Goal: Transaction & Acquisition: Purchase product/service

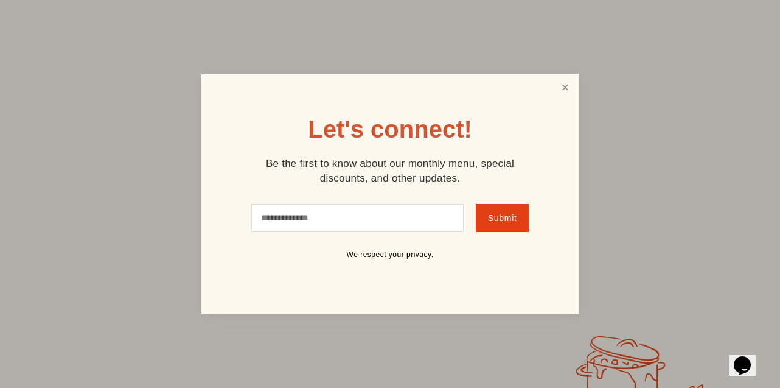
click at [565, 85] on link "Close" at bounding box center [565, 87] width 23 height 23
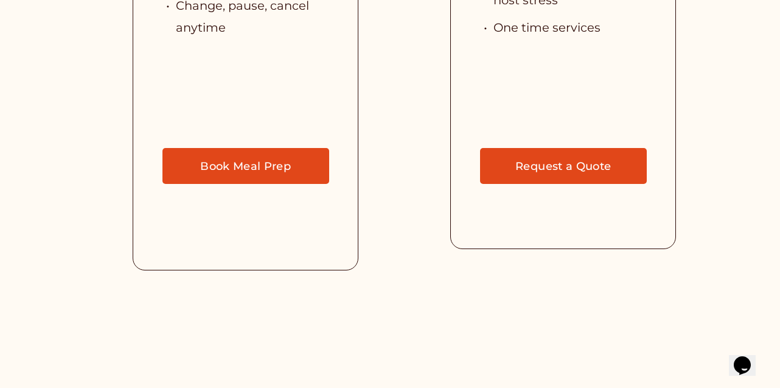
scroll to position [2662, 0]
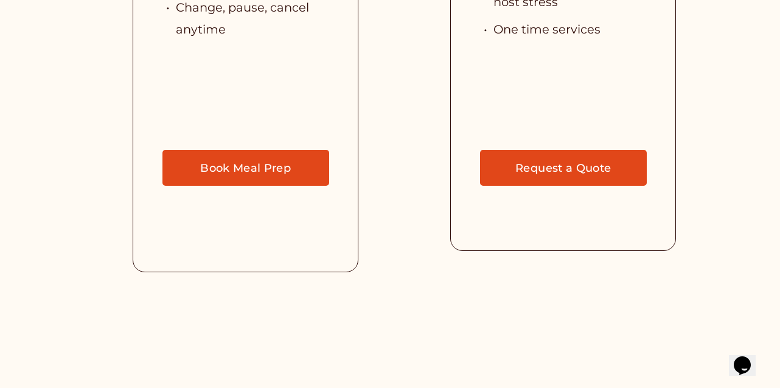
click at [260, 156] on link "Book Meal Prep" at bounding box center [245, 168] width 167 height 37
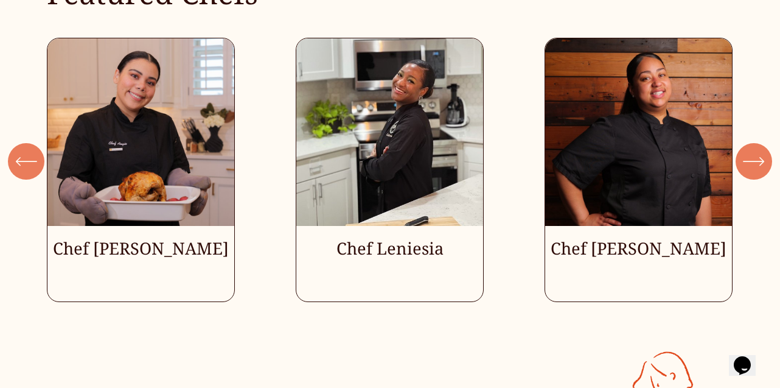
scroll to position [3095, 0]
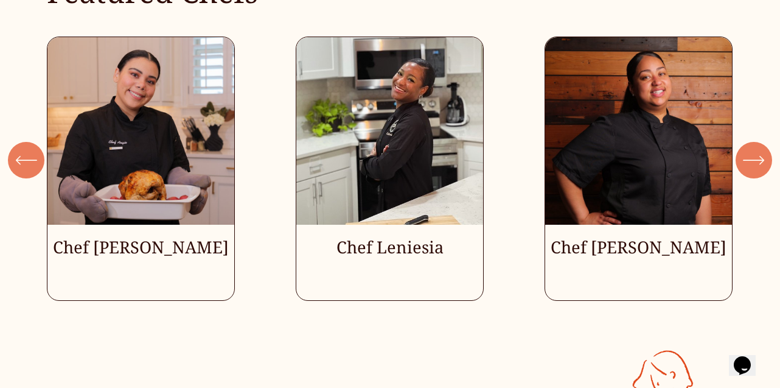
click at [762, 152] on icon "\a \a \a Next\a \a" at bounding box center [754, 160] width 22 height 22
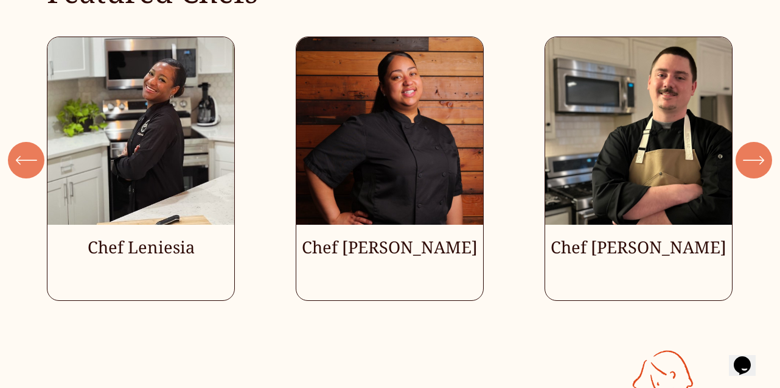
click at [762, 152] on icon "\a \a \a Next\a \a" at bounding box center [754, 160] width 22 height 22
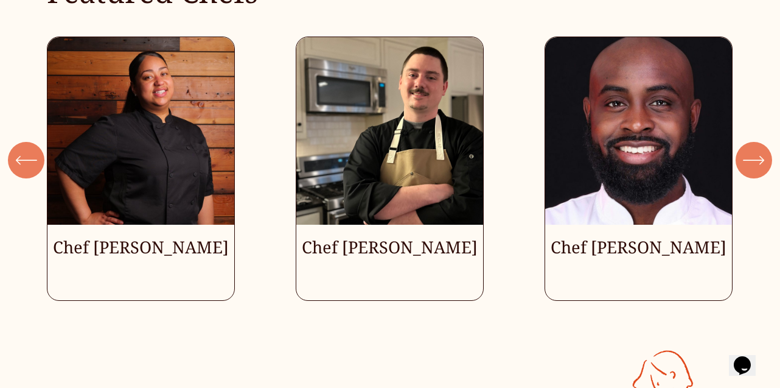
click at [762, 152] on icon "\a \a \a Next\a \a" at bounding box center [754, 160] width 22 height 22
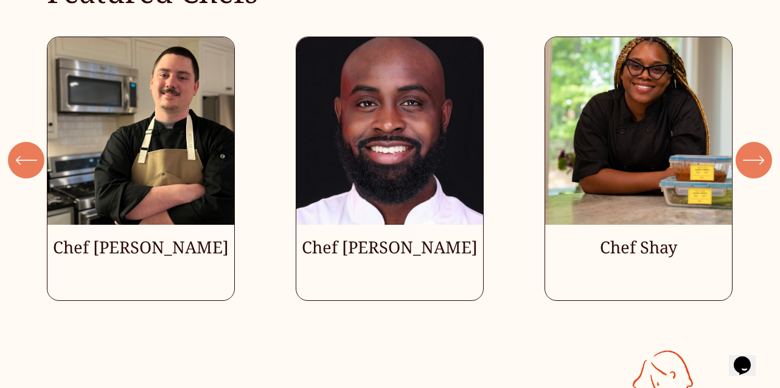
click at [762, 152] on icon "\a \a \a Next\a \a" at bounding box center [754, 160] width 22 height 22
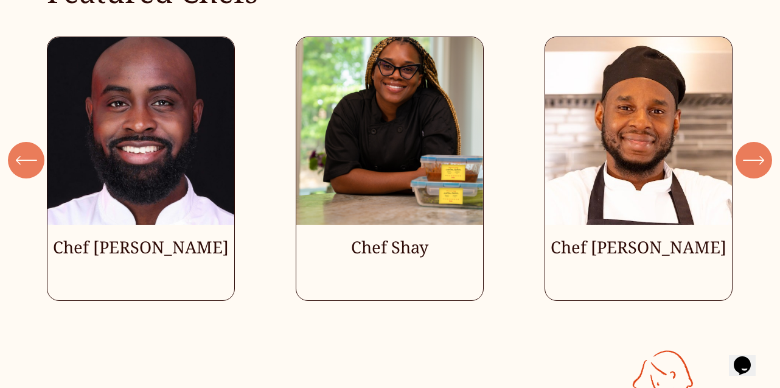
click at [762, 152] on icon "\a \a \a Next\a \a" at bounding box center [754, 160] width 22 height 22
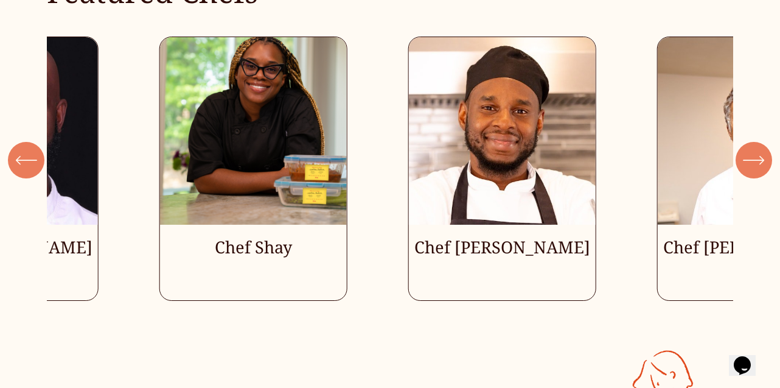
click at [762, 152] on icon "\a \a \a Next\a \a" at bounding box center [754, 160] width 22 height 22
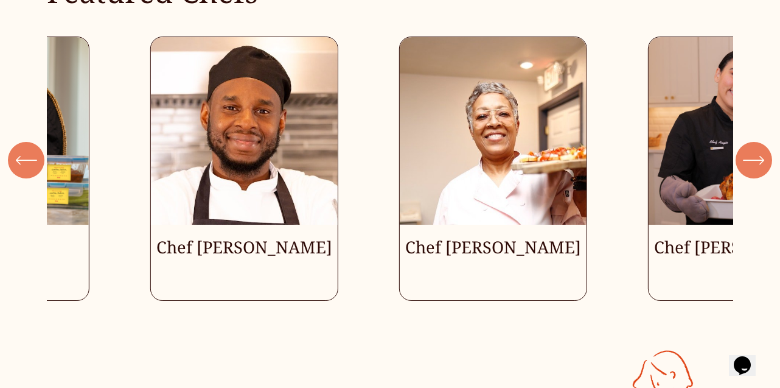
click at [762, 152] on icon "\a \a \a Next\a \a" at bounding box center [754, 160] width 22 height 22
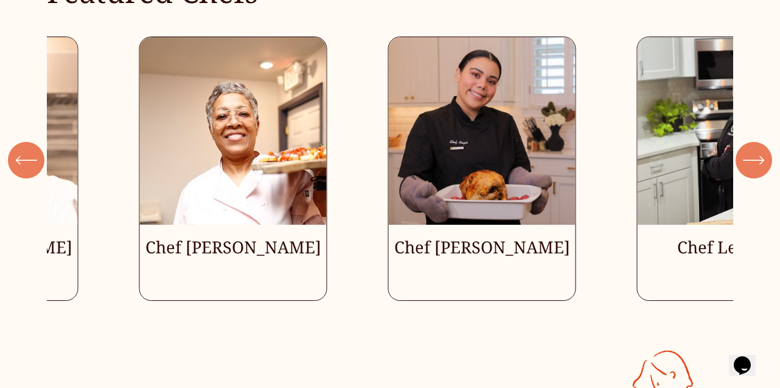
click at [762, 152] on icon "\a \a \a Next\a \a" at bounding box center [754, 160] width 22 height 22
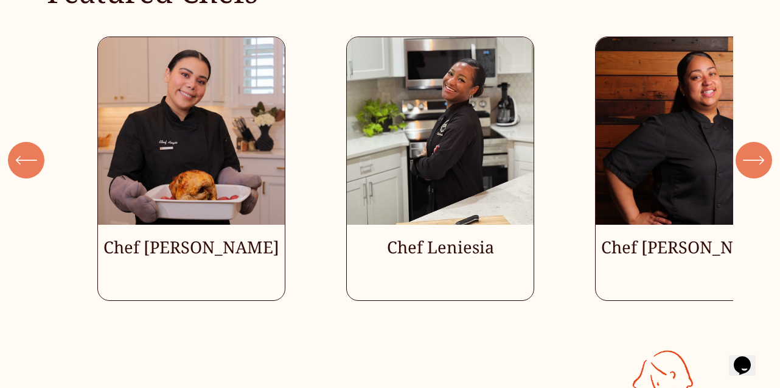
click at [762, 152] on icon "\a \a \a Next\a \a" at bounding box center [754, 160] width 22 height 22
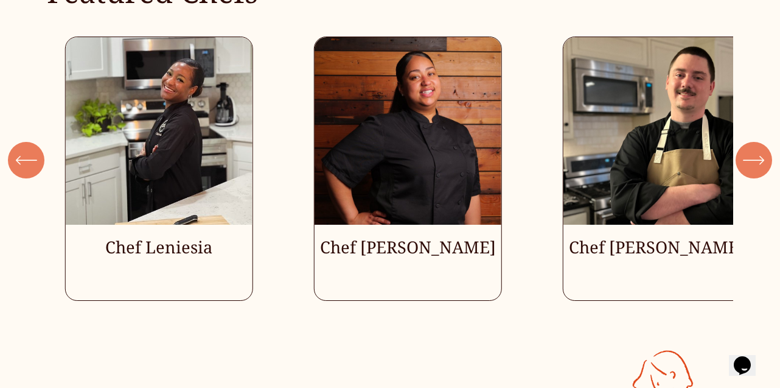
click at [762, 152] on icon "\a \a \a Next\a \a" at bounding box center [754, 160] width 22 height 22
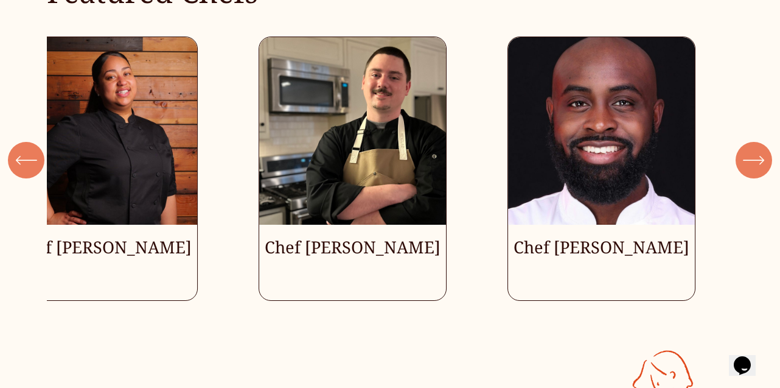
click at [762, 152] on icon "\a \a \a Next\a \a" at bounding box center [754, 160] width 22 height 22
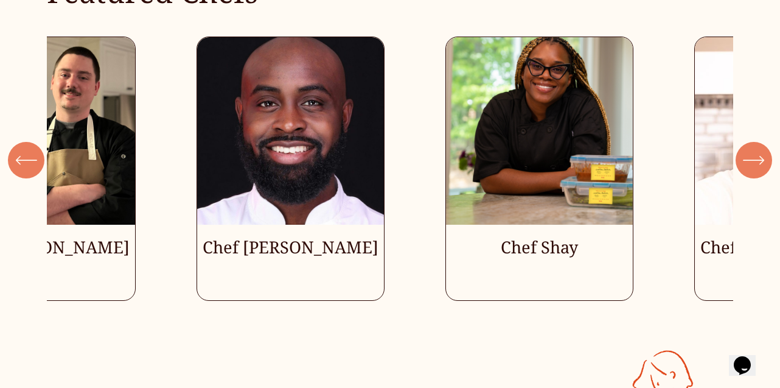
click at [762, 152] on icon "\a \a \a Next\a \a" at bounding box center [754, 160] width 22 height 22
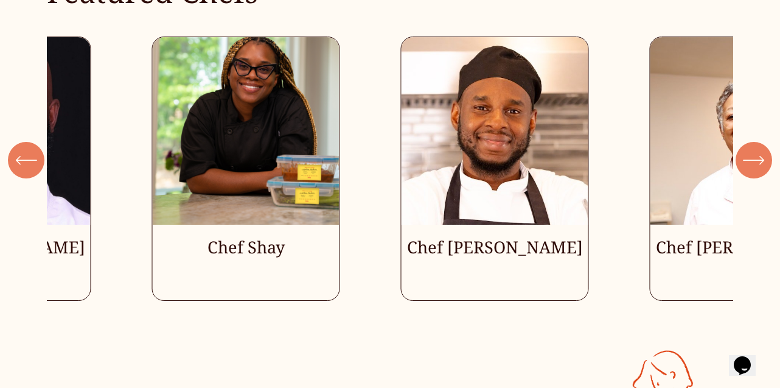
click at [762, 152] on icon "\a \a \a Next\a \a" at bounding box center [754, 160] width 22 height 22
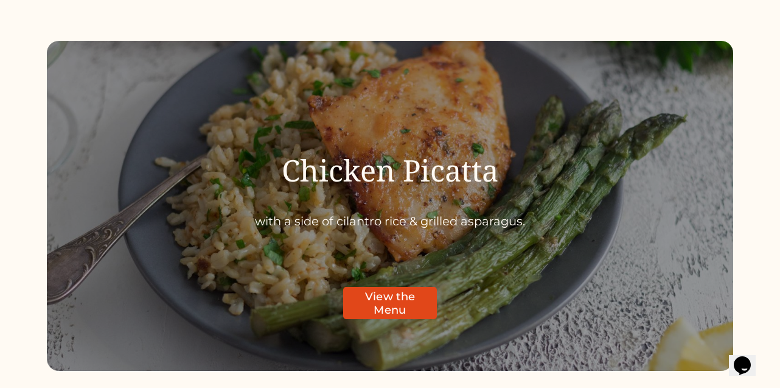
scroll to position [3576, 0]
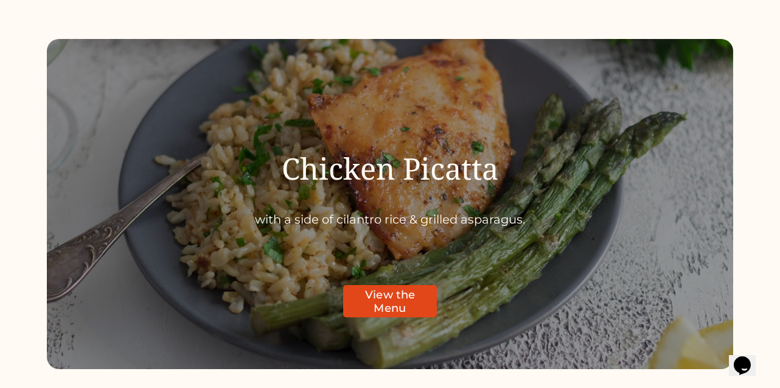
click at [411, 285] on link "View the Menu" at bounding box center [389, 301] width 93 height 32
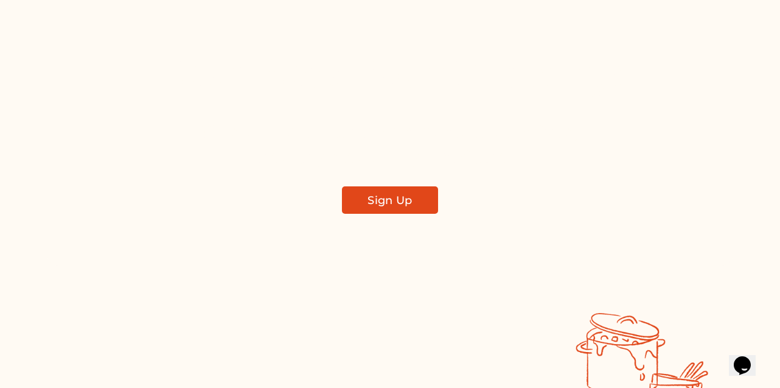
scroll to position [0, 0]
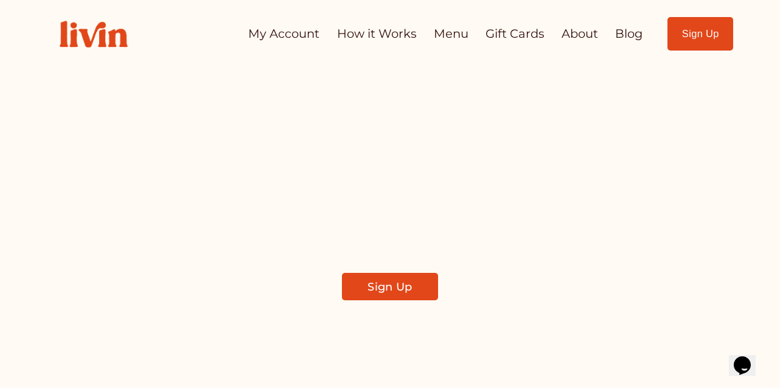
click at [574, 34] on link "About" at bounding box center [580, 34] width 37 height 24
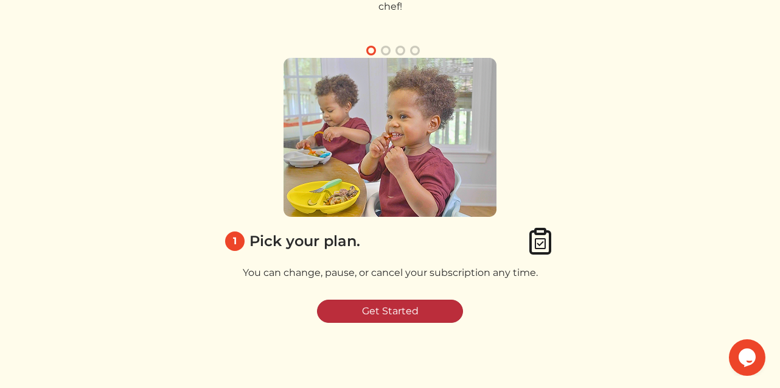
click at [403, 312] on link "Get Started" at bounding box center [390, 310] width 146 height 23
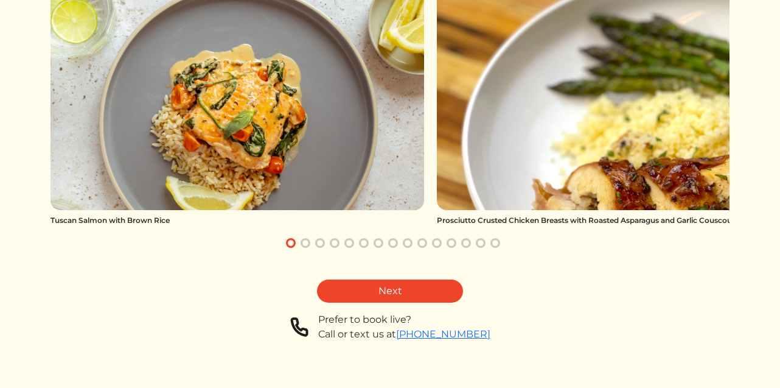
scroll to position [197, 0]
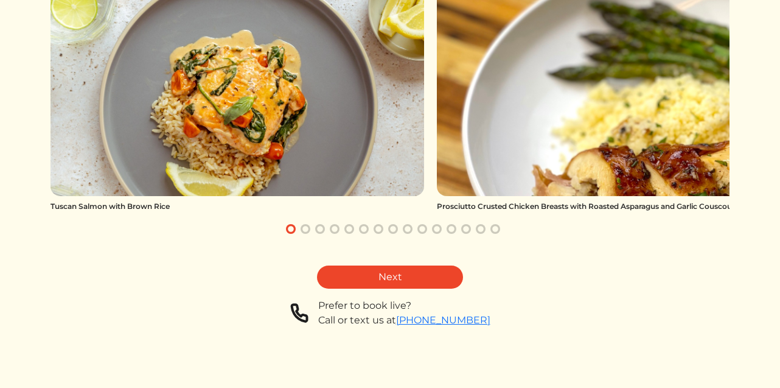
click at [307, 228] on button "button" at bounding box center [305, 228] width 15 height 15
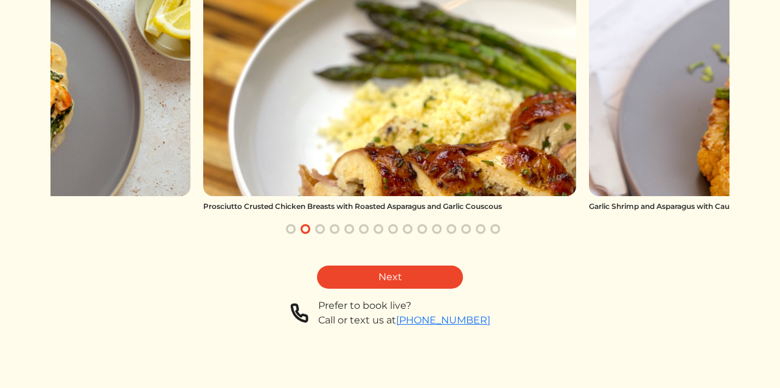
click at [326, 230] on button "button" at bounding box center [320, 228] width 15 height 15
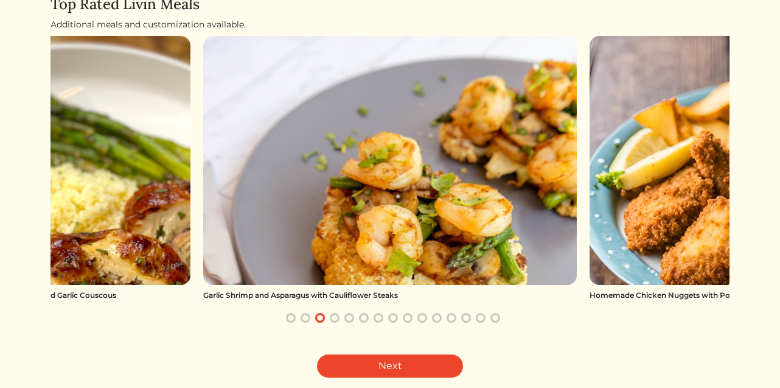
scroll to position [121, 0]
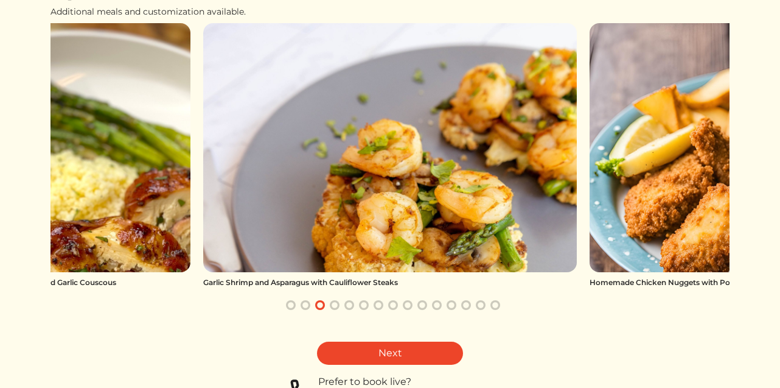
click at [337, 302] on button "button" at bounding box center [334, 305] width 15 height 15
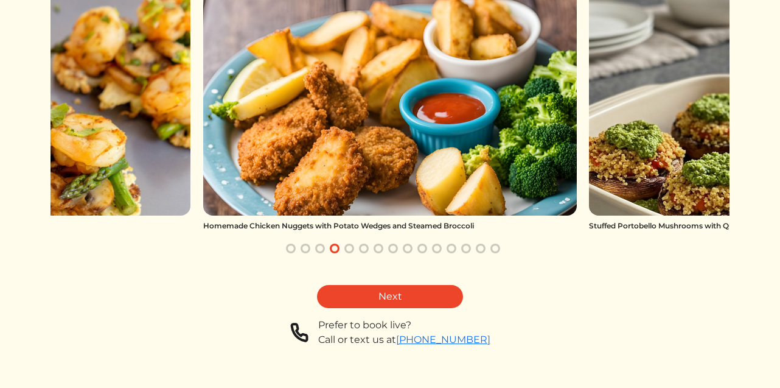
scroll to position [195, 0]
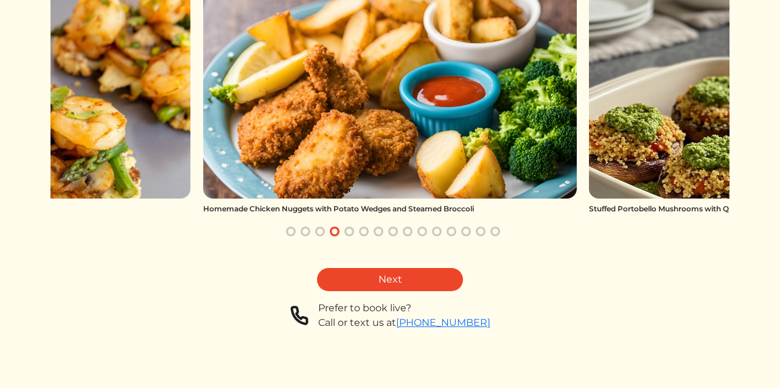
click at [350, 230] on button "button" at bounding box center [349, 231] width 15 height 15
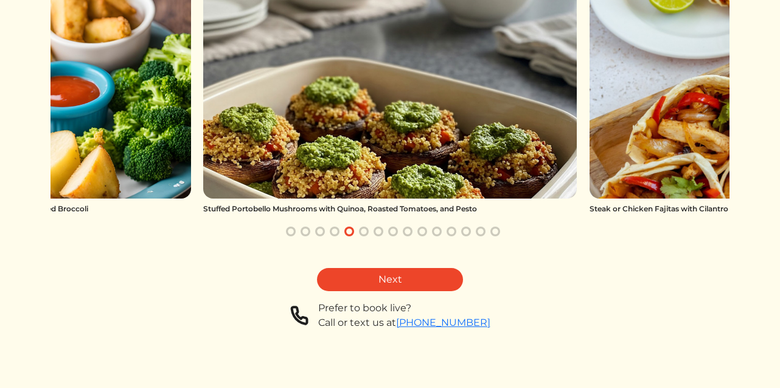
click at [363, 231] on button "button" at bounding box center [364, 231] width 15 height 15
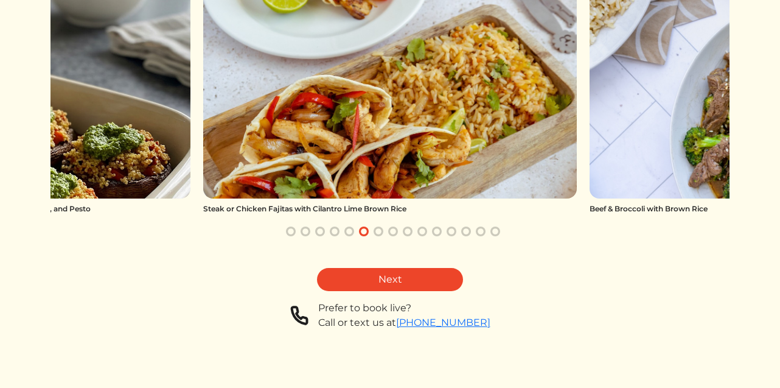
click at [378, 231] on button "button" at bounding box center [378, 231] width 15 height 15
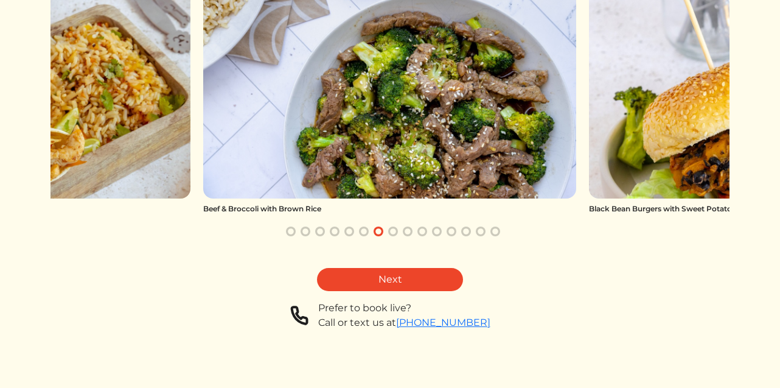
click at [393, 231] on button "button" at bounding box center [393, 231] width 15 height 15
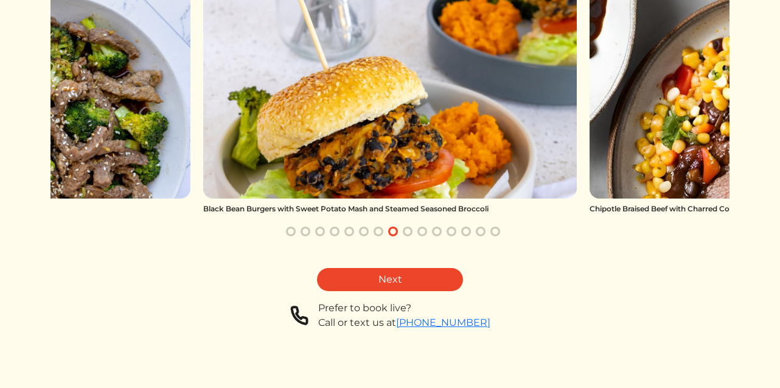
click at [406, 231] on button "button" at bounding box center [407, 231] width 15 height 15
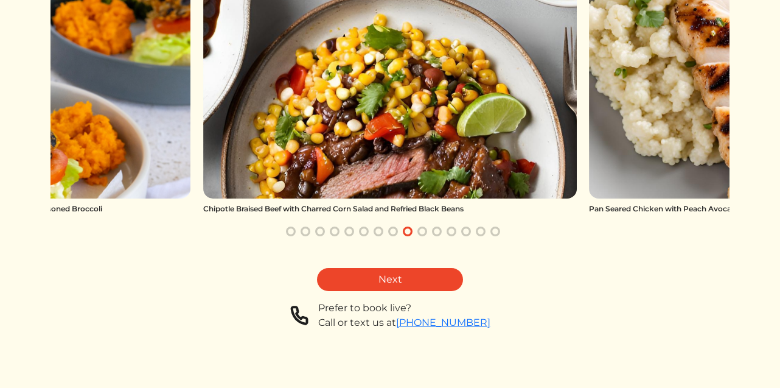
click at [420, 232] on button "button" at bounding box center [422, 231] width 15 height 15
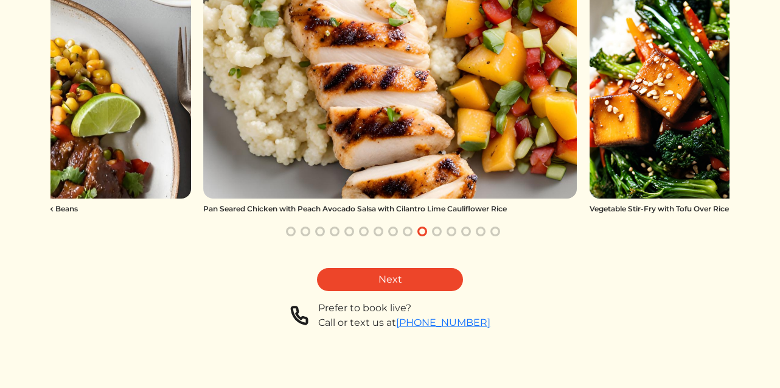
click at [431, 231] on button "button" at bounding box center [437, 231] width 15 height 15
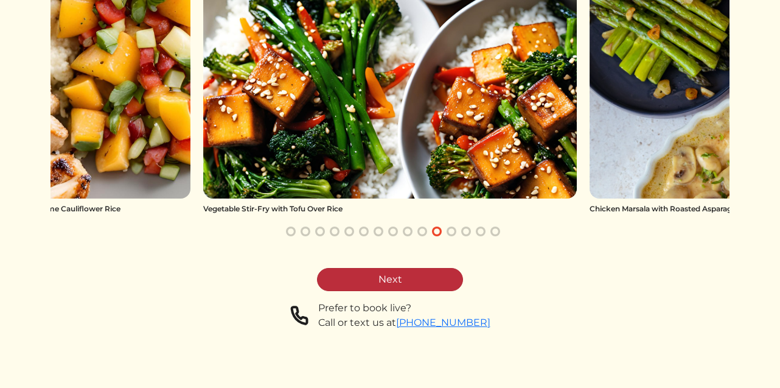
click at [410, 287] on link "Next" at bounding box center [390, 279] width 146 height 23
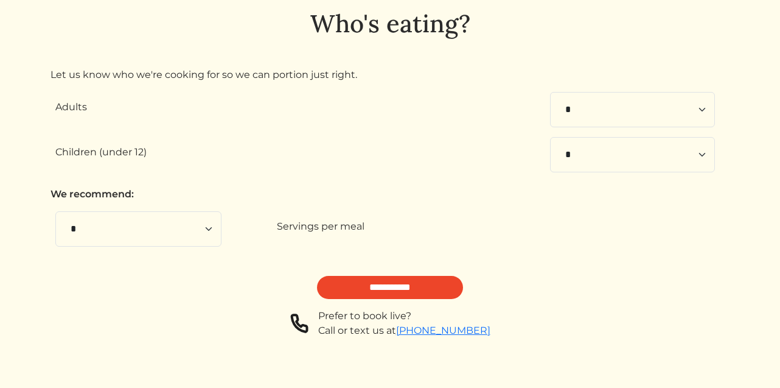
scroll to position [96, 0]
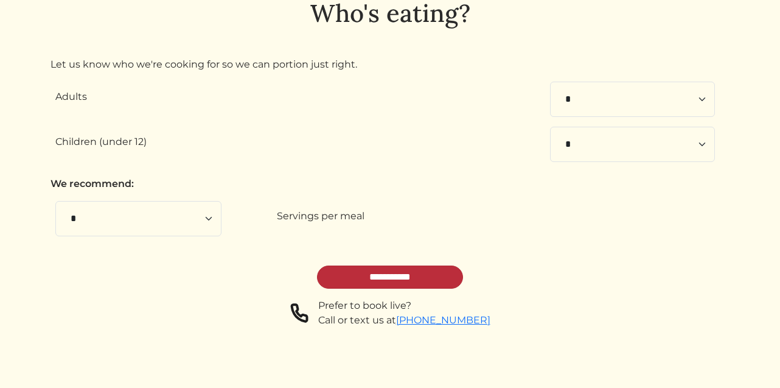
click at [368, 275] on input "**********" at bounding box center [390, 276] width 146 height 23
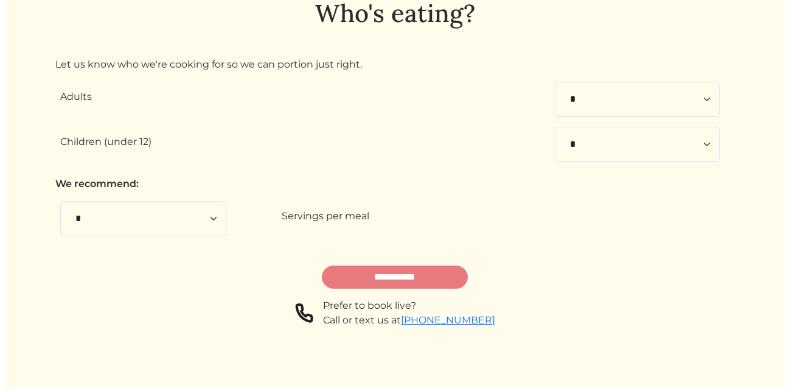
scroll to position [0, 0]
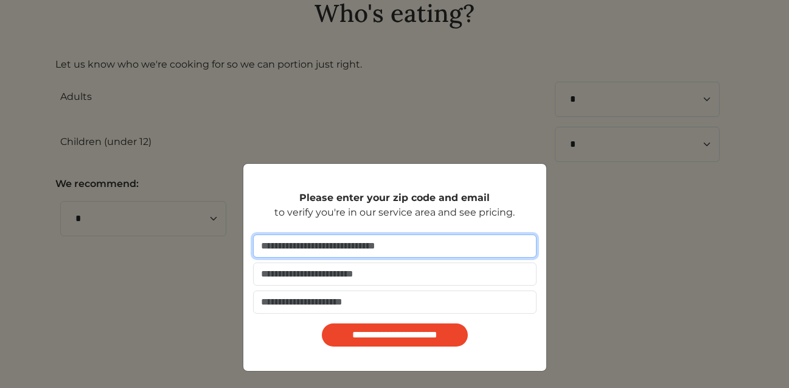
click at [358, 247] on input "number" at bounding box center [395, 245] width 284 height 23
type input "*****"
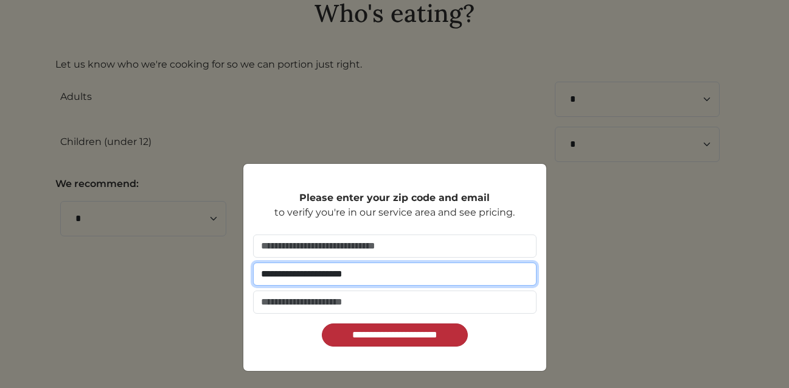
type input "**********"
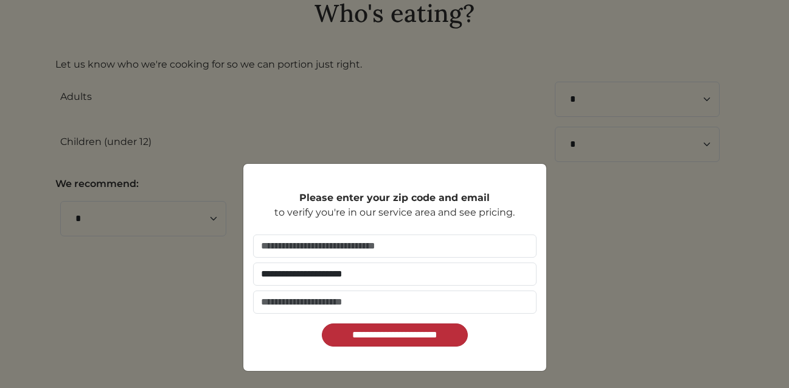
click at [378, 334] on input "**********" at bounding box center [395, 334] width 146 height 23
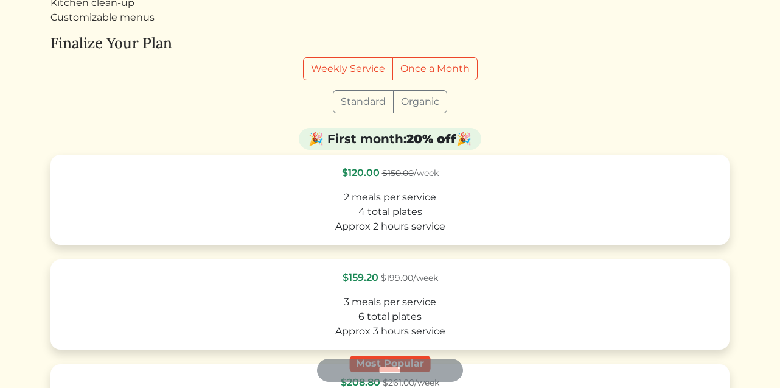
scroll to position [175, 0]
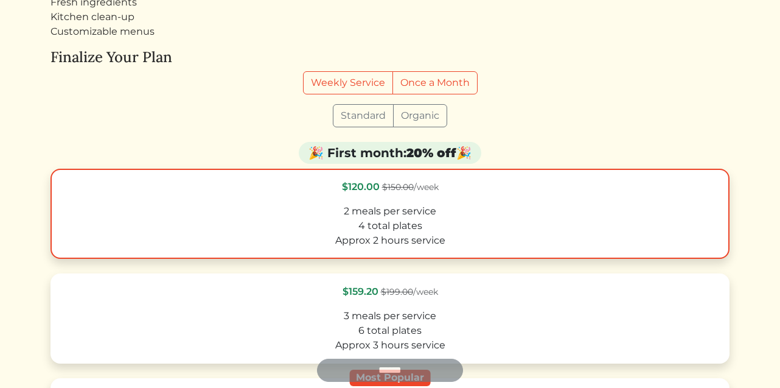
click at [500, 224] on div "4 total plates" at bounding box center [389, 225] width 657 height 15
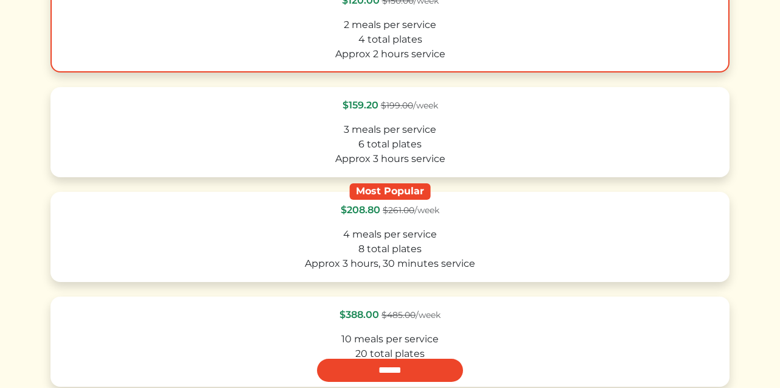
scroll to position [364, 0]
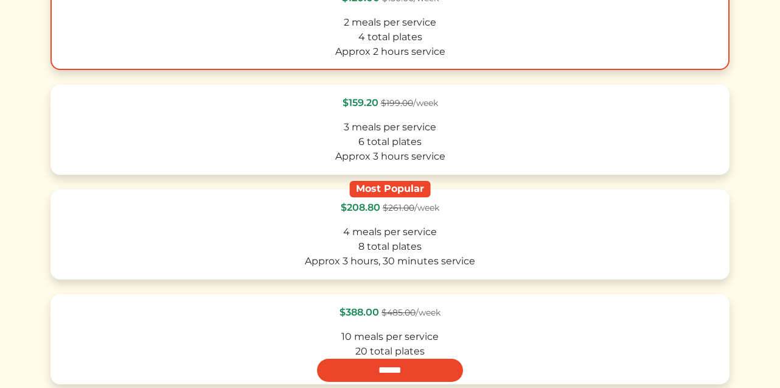
click at [500, 225] on div "4 meals per service" at bounding box center [389, 232] width 657 height 15
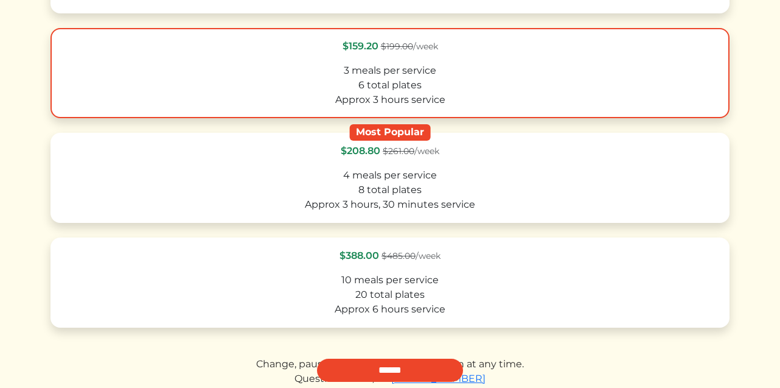
scroll to position [422, 0]
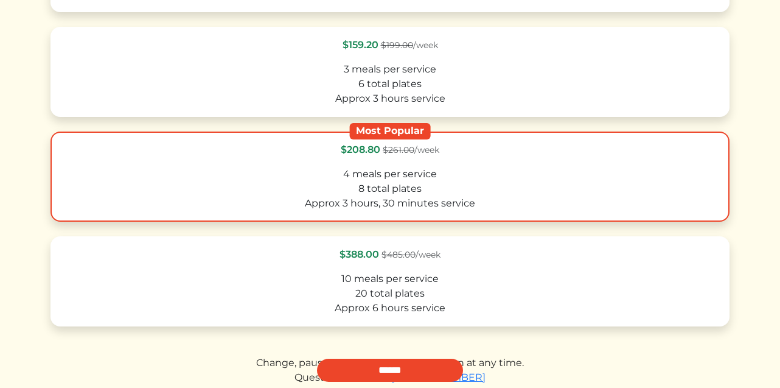
click at [487, 190] on div "8 total plates" at bounding box center [389, 188] width 657 height 15
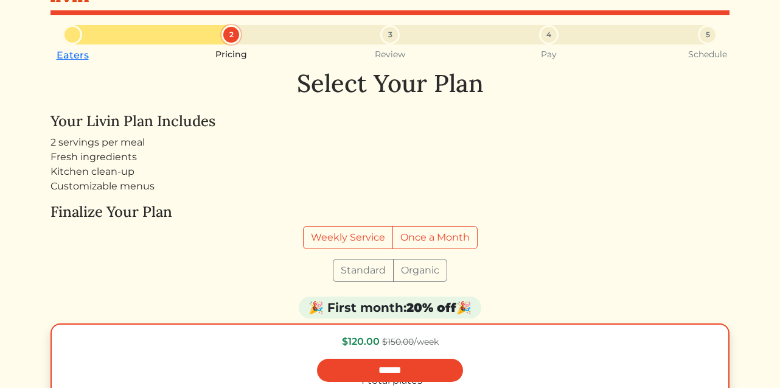
scroll to position [24, 0]
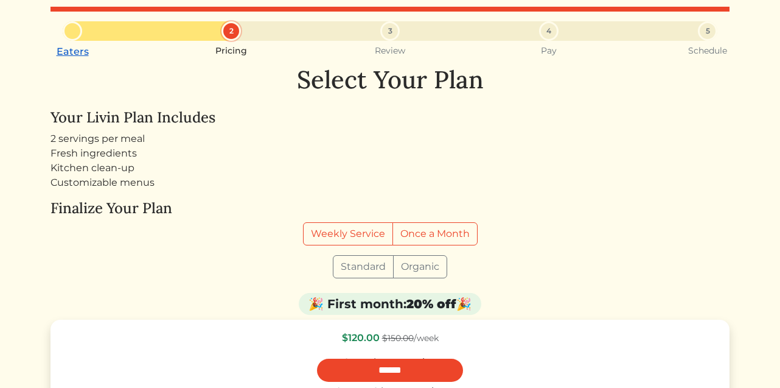
click at [70, 50] on link "Eaters" at bounding box center [73, 52] width 32 height 12
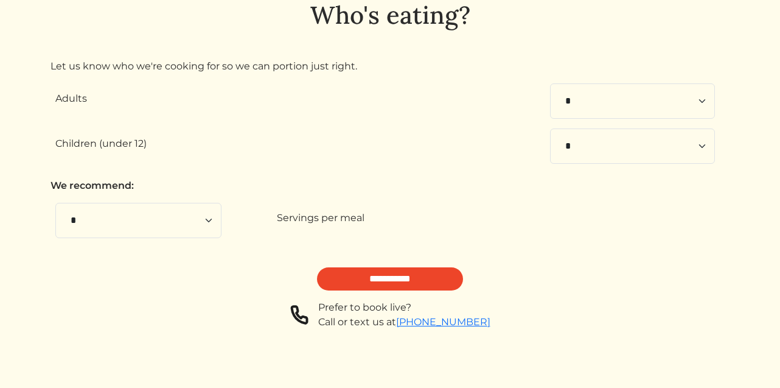
scroll to position [96, 0]
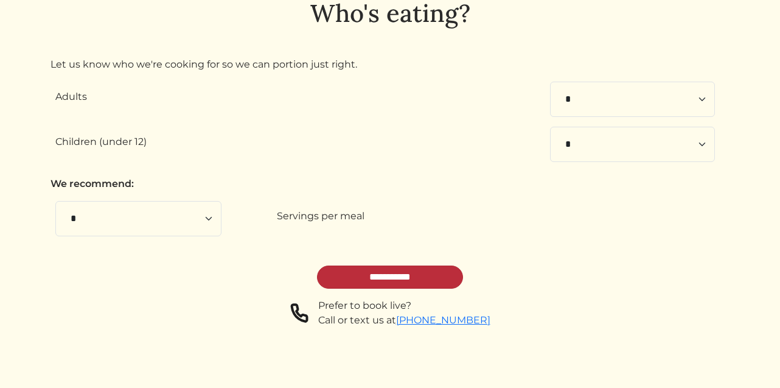
click at [396, 275] on input "**********" at bounding box center [390, 276] width 146 height 23
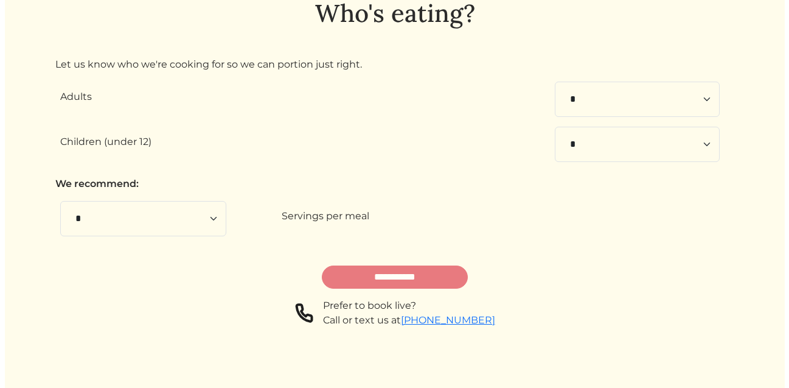
scroll to position [0, 0]
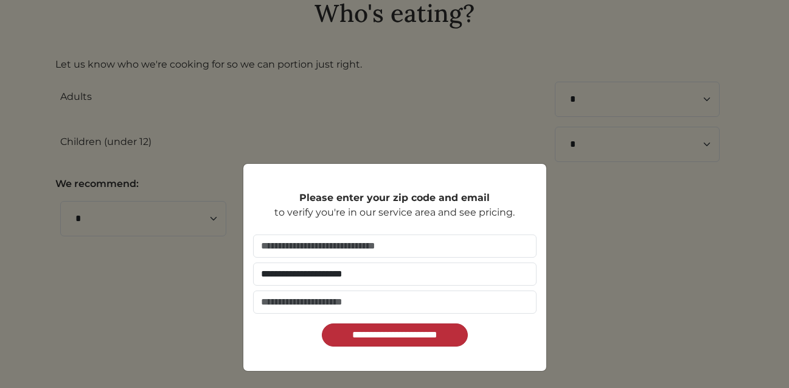
click at [399, 336] on input "**********" at bounding box center [395, 334] width 146 height 23
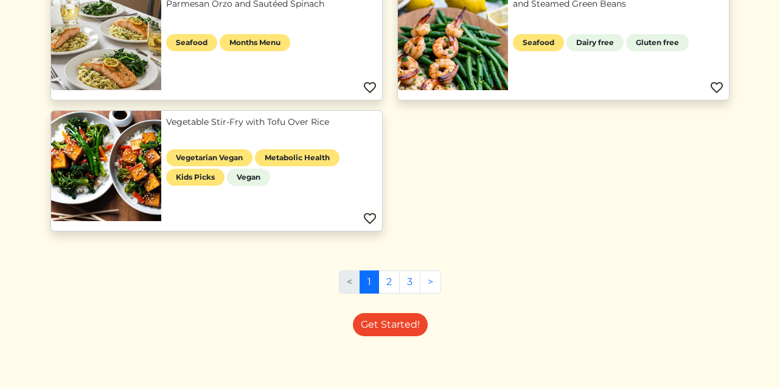
scroll to position [845, 0]
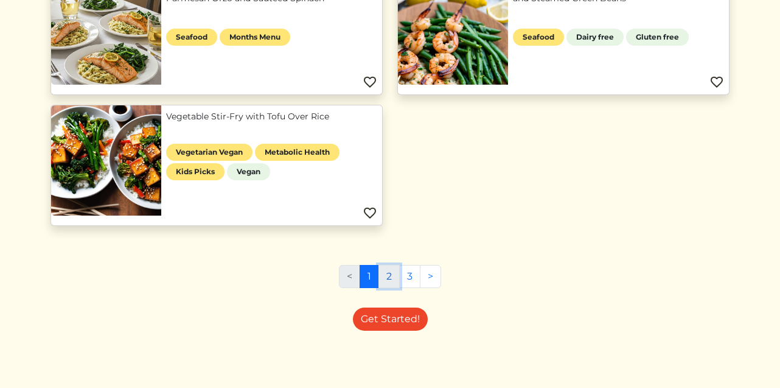
click at [391, 281] on link "2" at bounding box center [388, 276] width 21 height 23
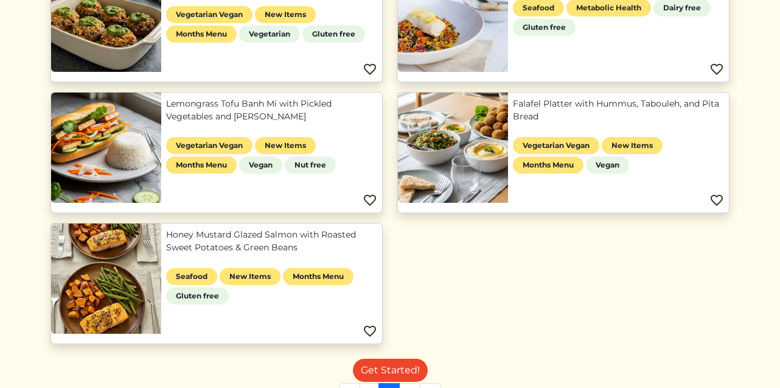
scroll to position [845, 0]
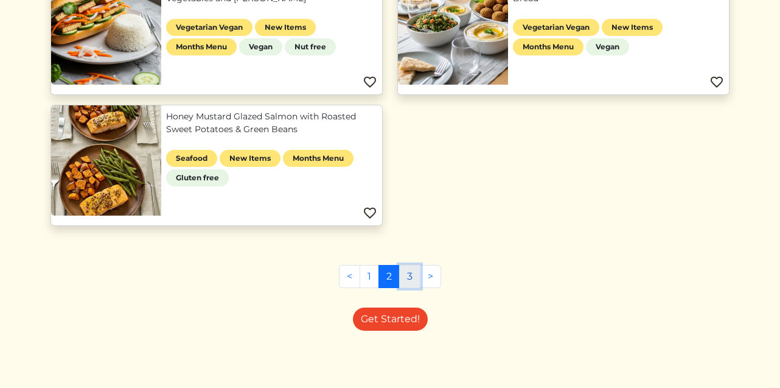
click at [413, 275] on link "3" at bounding box center [409, 276] width 21 height 23
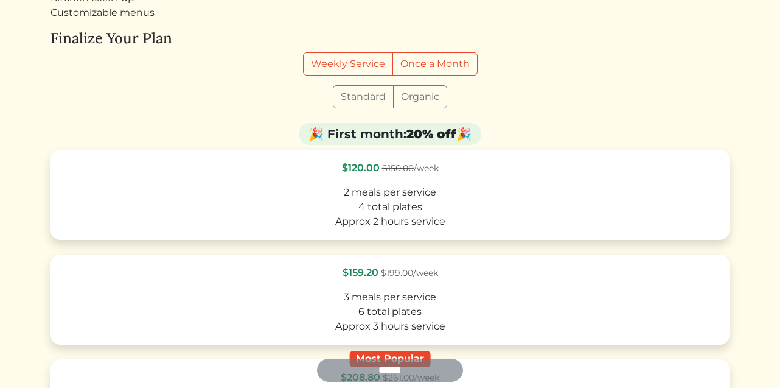
scroll to position [193, 0]
click at [421, 97] on label "Organic" at bounding box center [420, 97] width 54 height 23
click at [372, 99] on label "Standard" at bounding box center [363, 97] width 61 height 23
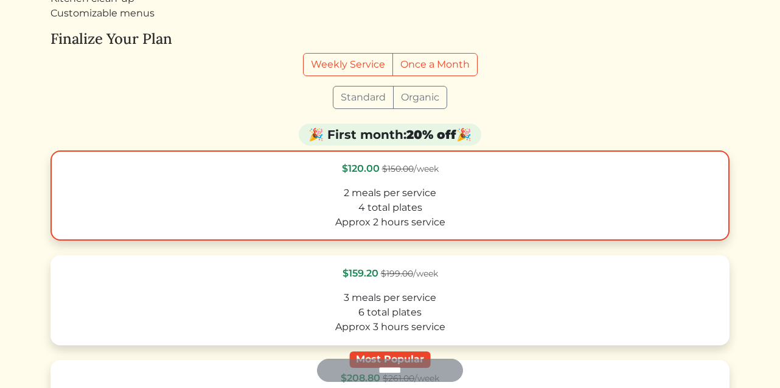
scroll to position [211, 0]
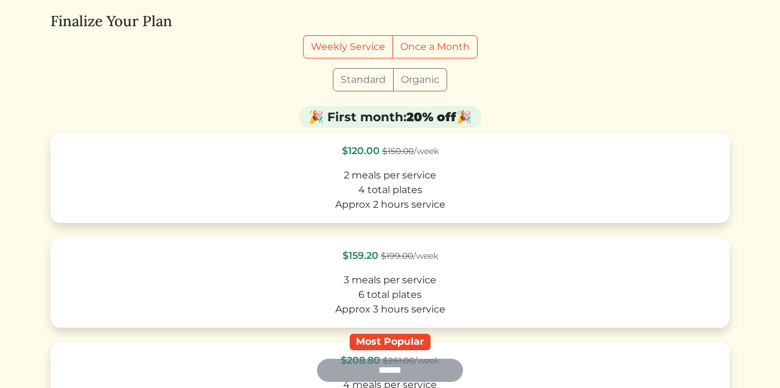
click at [422, 82] on label "Organic" at bounding box center [420, 79] width 54 height 23
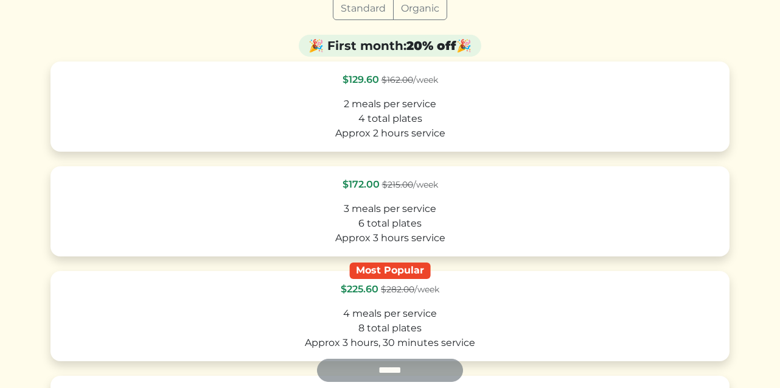
click at [367, 12] on label "Standard" at bounding box center [363, 8] width 61 height 23
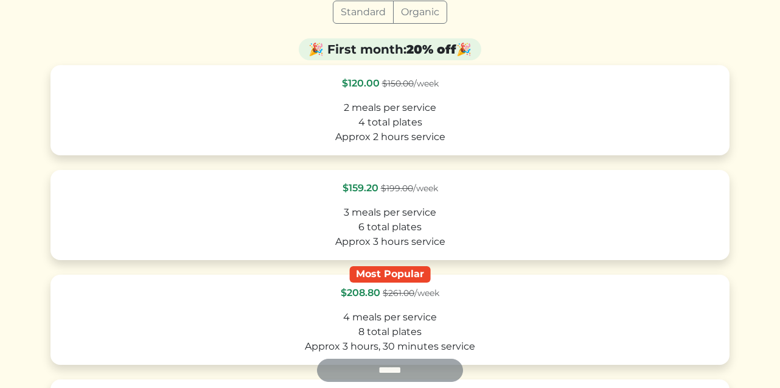
click at [414, 14] on label "Organic" at bounding box center [420, 12] width 54 height 23
click at [360, 10] on label "Standard" at bounding box center [363, 12] width 61 height 23
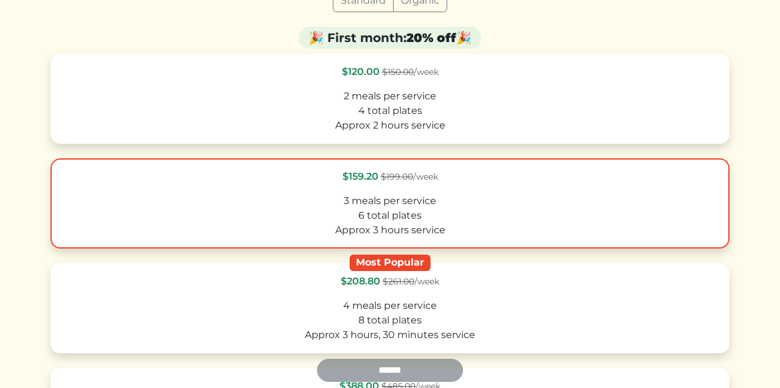
scroll to position [291, 0]
click at [429, 193] on div "3 meals per service" at bounding box center [389, 200] width 657 height 15
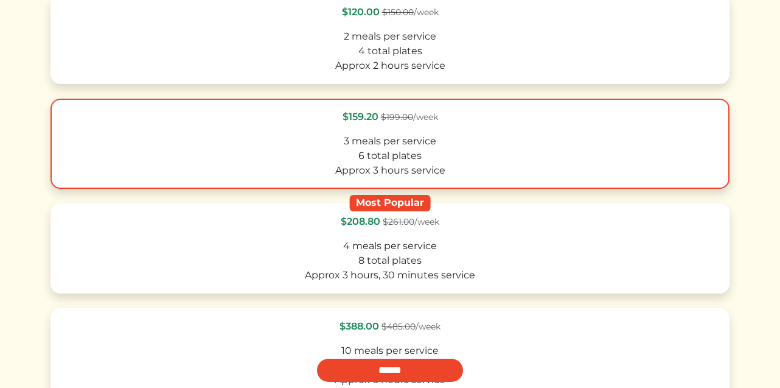
scroll to position [361, 0]
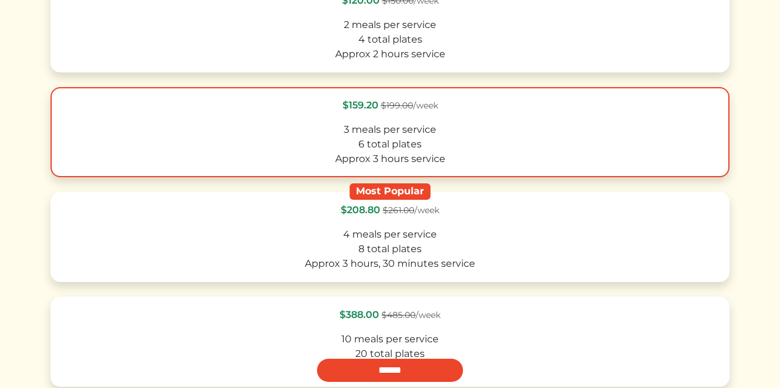
click at [430, 145] on div "6 total plates" at bounding box center [389, 144] width 657 height 15
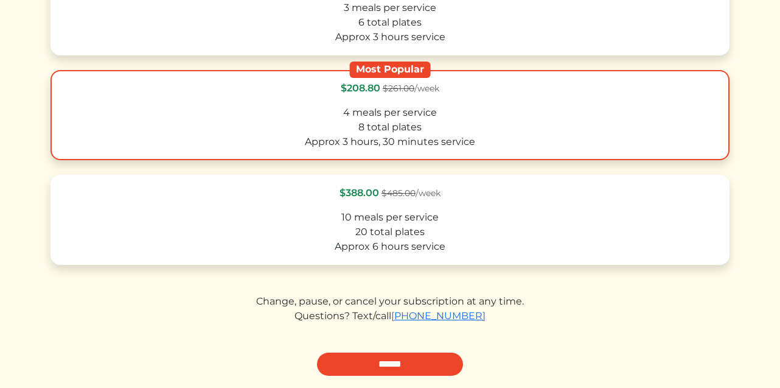
scroll to position [526, 0]
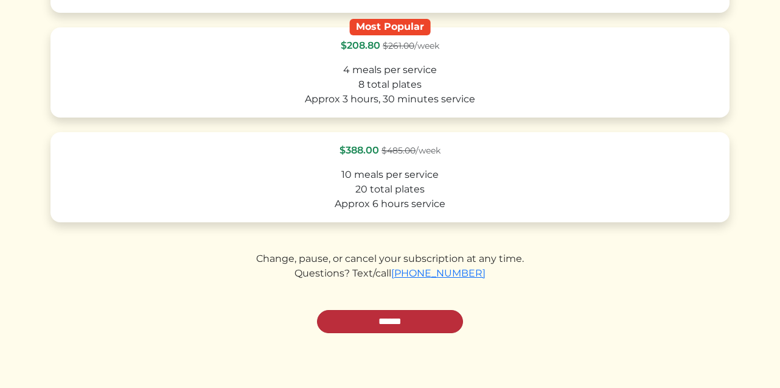
click at [408, 318] on input "******" at bounding box center [390, 321] width 146 height 23
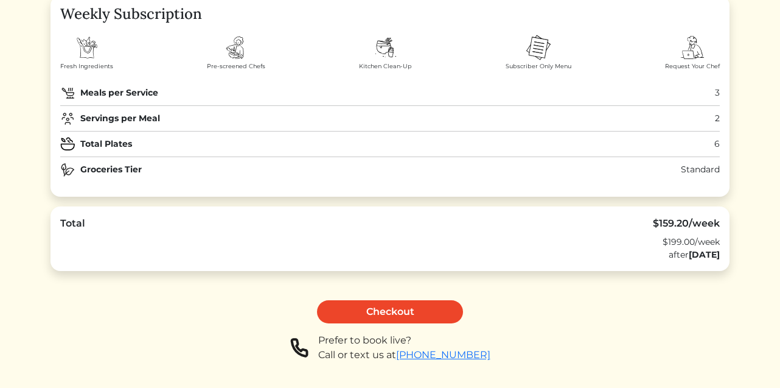
scroll to position [172, 0]
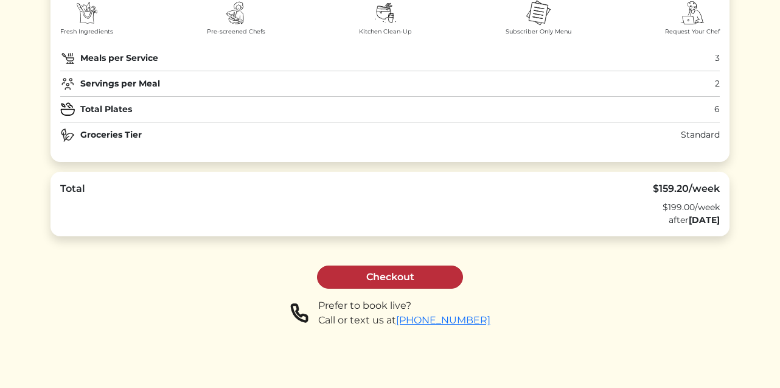
click at [392, 280] on link "Checkout" at bounding box center [390, 276] width 146 height 23
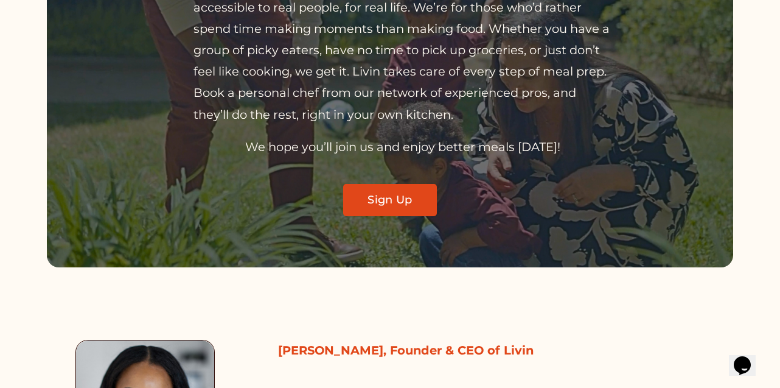
scroll to position [289, 0]
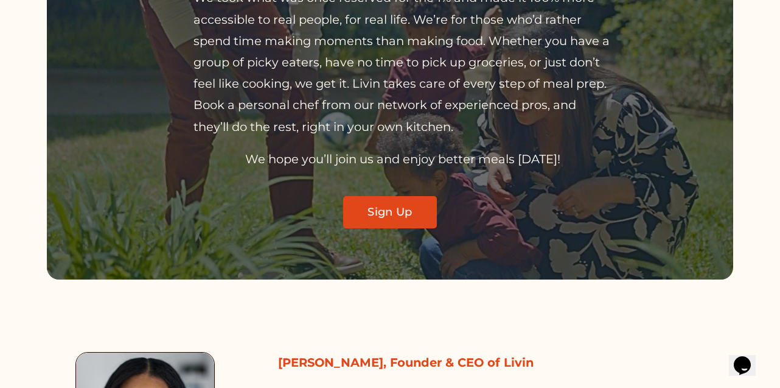
click at [408, 218] on link "Sign Up" at bounding box center [389, 212] width 93 height 32
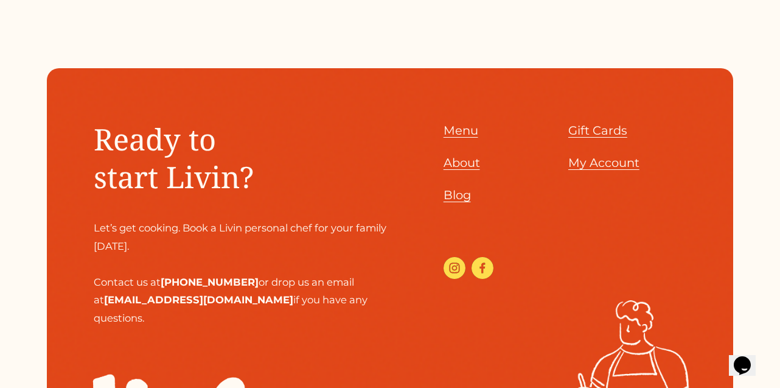
scroll to position [1300, 0]
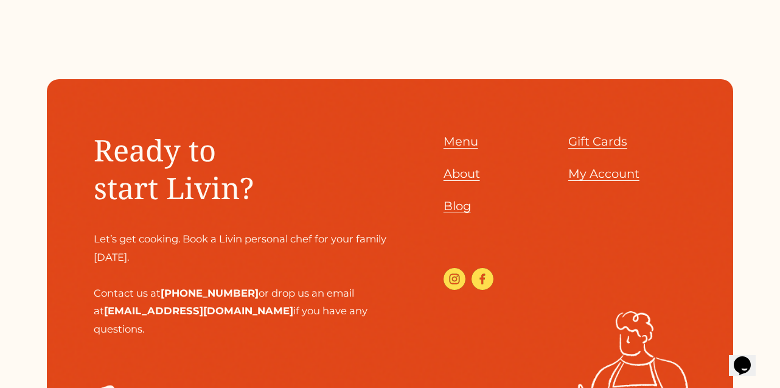
click at [455, 134] on span "Menu" at bounding box center [461, 141] width 35 height 15
click at [467, 166] on span "About" at bounding box center [462, 173] width 37 height 15
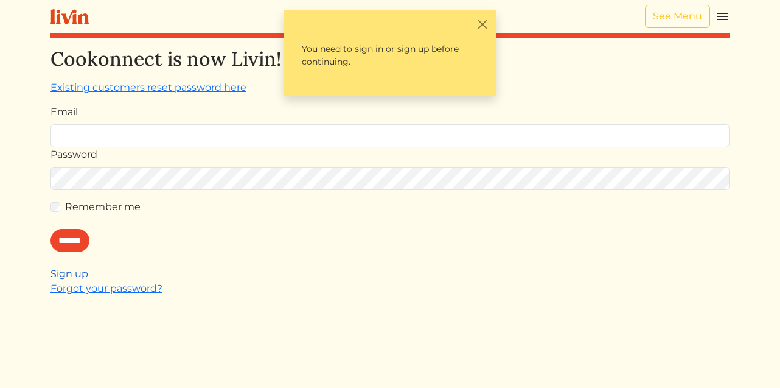
click at [77, 271] on link "Sign up" at bounding box center [70, 274] width 38 height 12
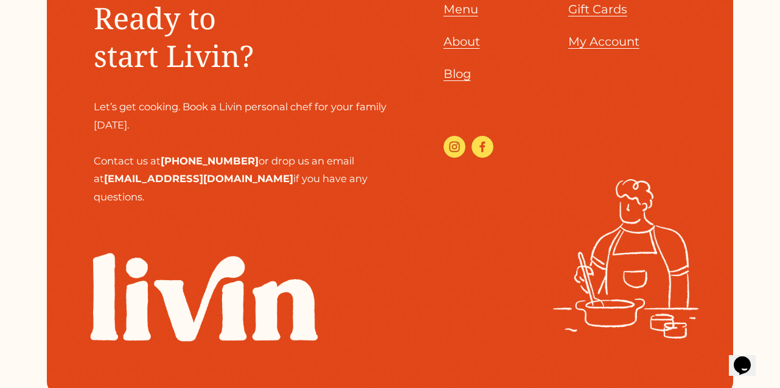
scroll to position [1433, 0]
